Goal: Find specific page/section: Find specific page/section

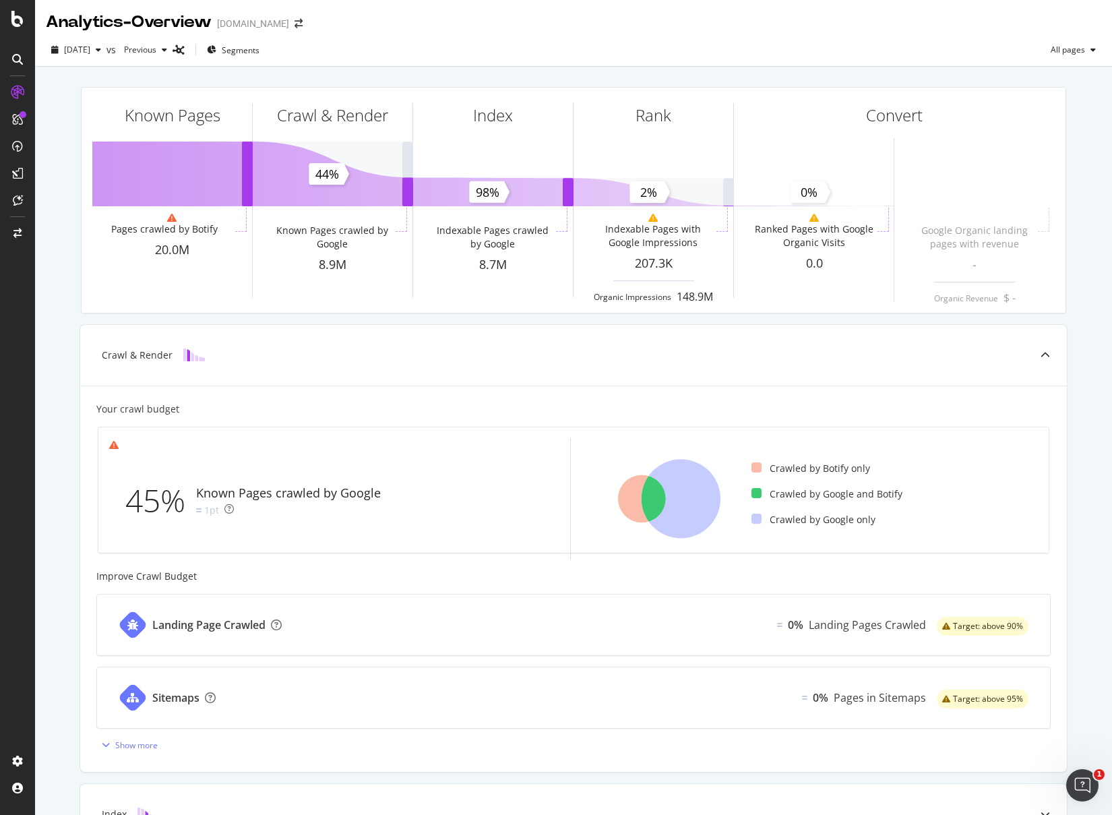
click at [51, 315] on div "Known Pages Pages crawled by Botify 20.0M Crawl & Render Known Pages crawled by…" at bounding box center [573, 558] width 1077 height 982
click at [61, 152] on div "ActionBoard" at bounding box center [76, 154] width 53 height 13
